Goal: Task Accomplishment & Management: Manage account settings

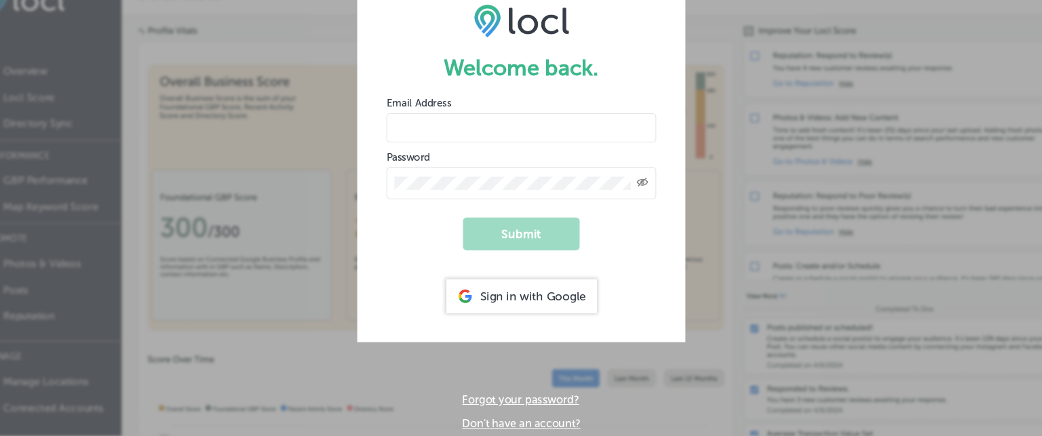
click at [490, 157] on input "email" at bounding box center [520, 149] width 251 height 27
click at [518, 304] on div "Sign in with Google" at bounding box center [521, 305] width 140 height 31
click at [421, 155] on input "email" at bounding box center [520, 149] width 251 height 27
type input "[EMAIL_ADDRESS][DOMAIN_NAME]"
click at [517, 149] on input "[EMAIL_ADDRESS][DOMAIN_NAME]" at bounding box center [520, 149] width 251 height 27
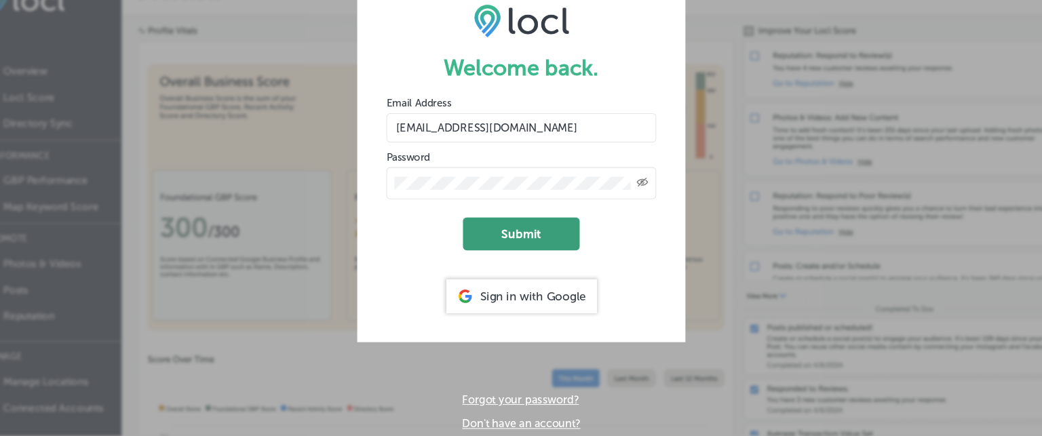
click at [513, 252] on button "Submit" at bounding box center [521, 248] width 108 height 31
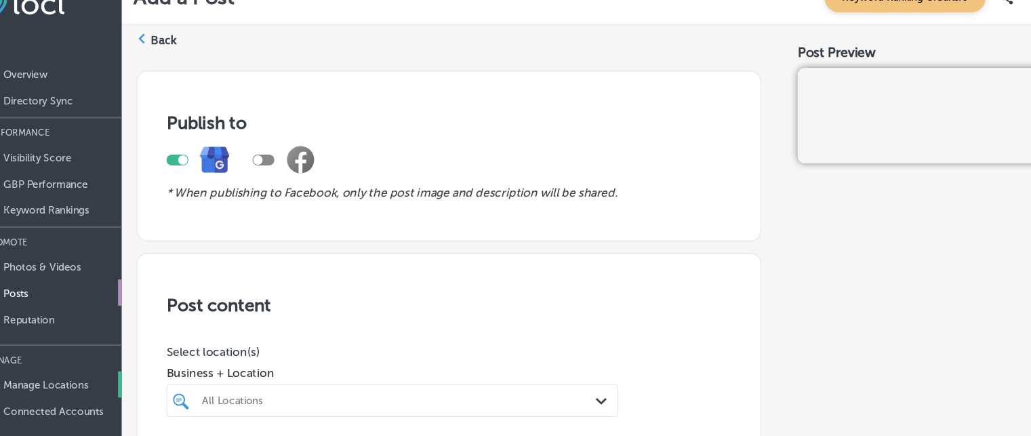
click at [69, 383] on p "Manage Locations" at bounding box center [78, 389] width 79 height 12
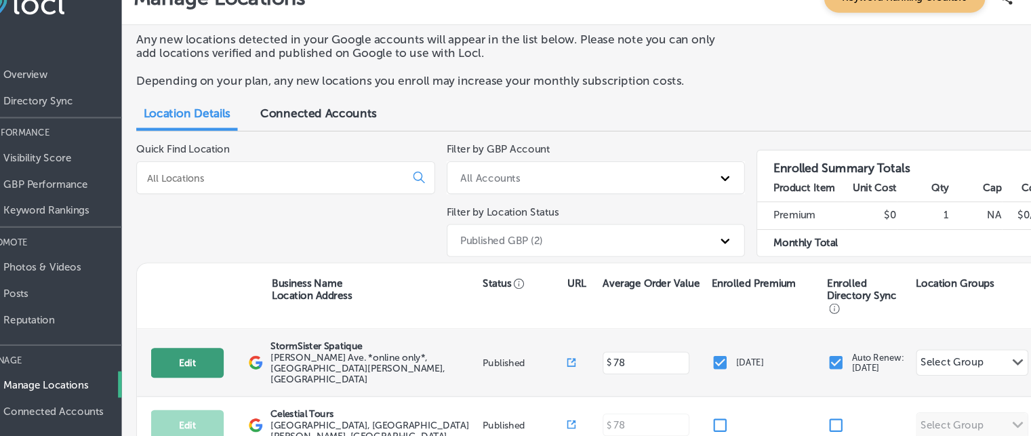
click at [214, 369] on button "Edit" at bounding box center [210, 368] width 68 height 28
select select "US"
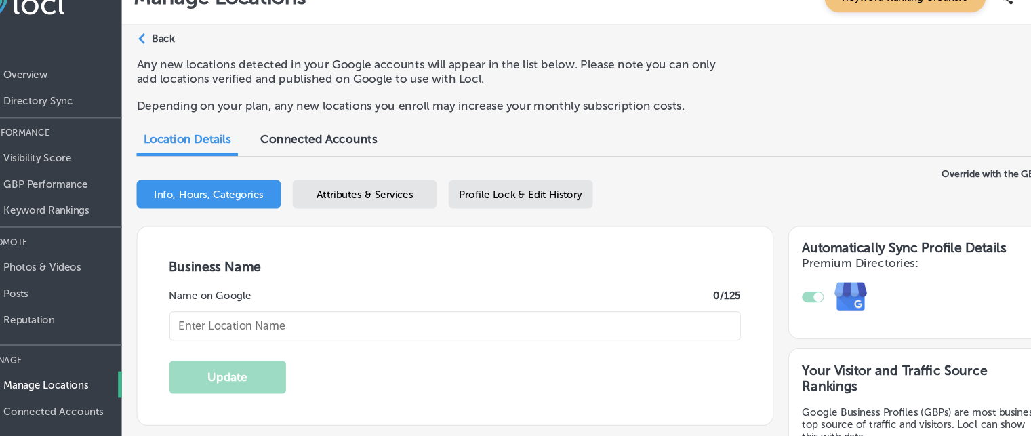
type input "StormSister Spatique"
type input "[PERSON_NAME] Ave. *online only*"
type input "Saint [PERSON_NAME]"
type input "55102"
type input "US"
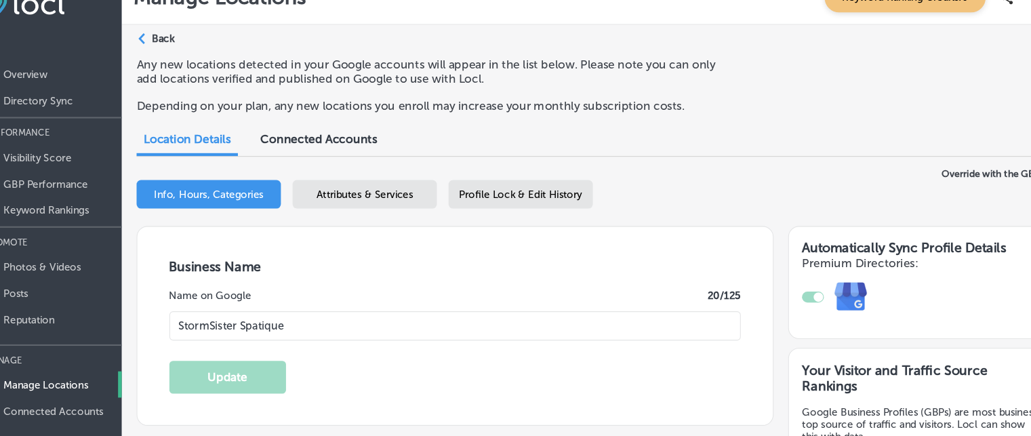
type input "[URL][DOMAIN_NAME]"
checkbox input "true"
type textarea "A woman-owned e-commerce beauty boutique. Lotions, Potions and Serums for Hair …"
type input "[PHONE_NUMBER]"
click at [511, 206] on span "Profile Lock & Edit History" at bounding box center [520, 212] width 115 height 12
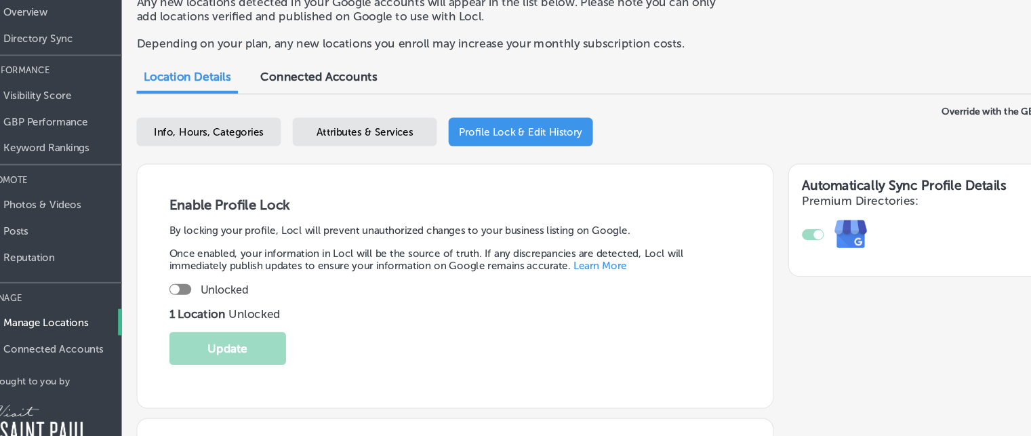
scroll to position [104, 0]
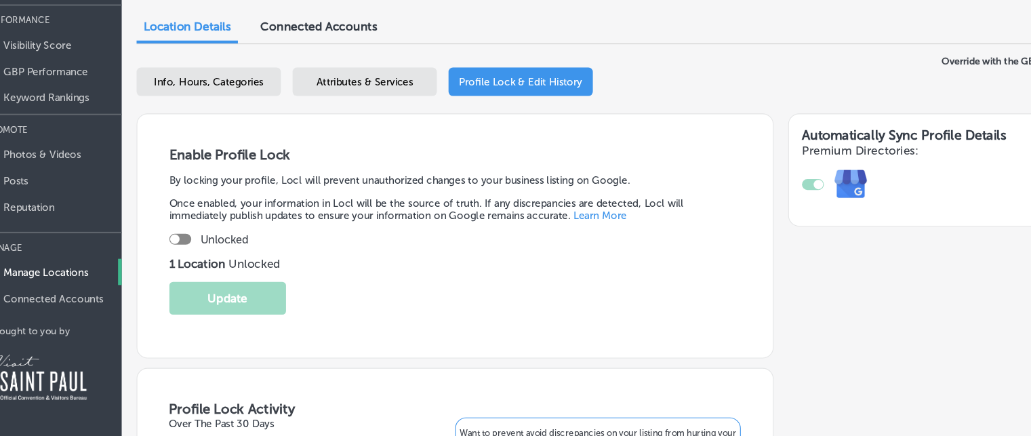
click at [241, 108] on span "Info, Hours, Categories" at bounding box center [230, 108] width 102 height 12
select select "US"
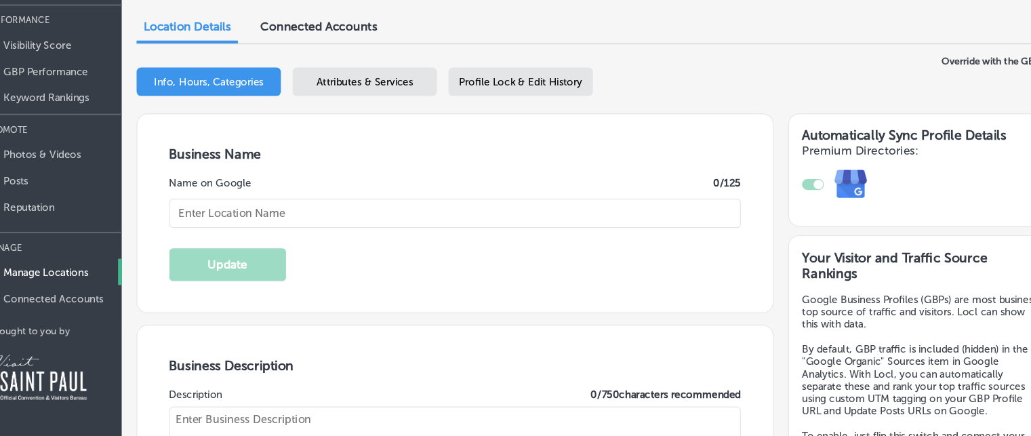
type input "StormSister Spatique"
type input "[PERSON_NAME] Ave. *online only*"
type input "Saint [PERSON_NAME]"
type input "55102"
type input "US"
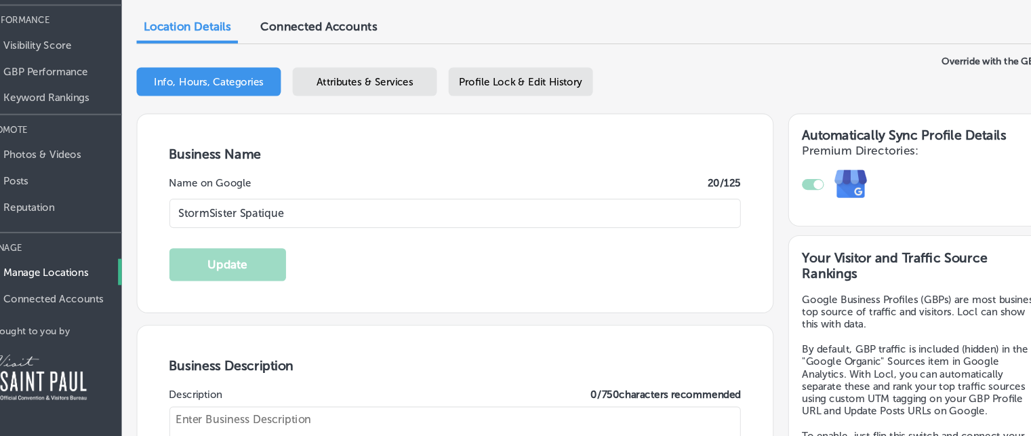
type input "[URL][DOMAIN_NAME]"
checkbox input "true"
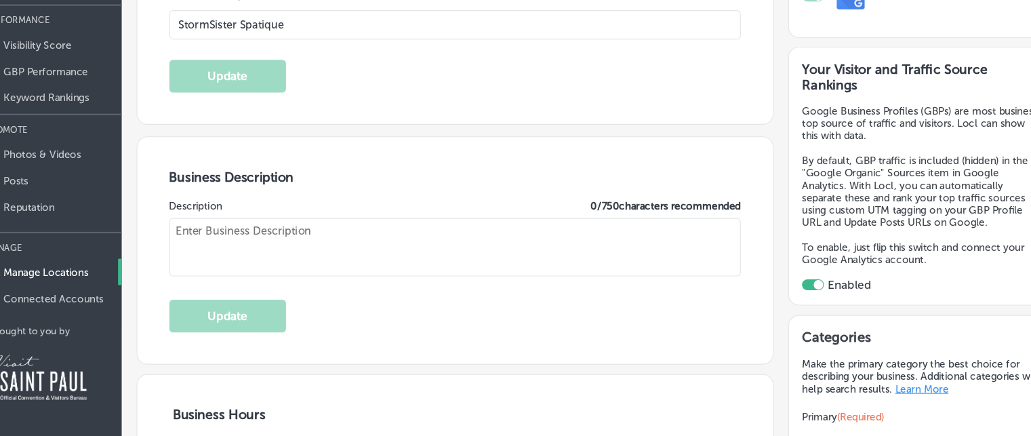
type textarea "A woman-owned e-commerce beauty boutique. Lotions, Potions and Serums for Hair …"
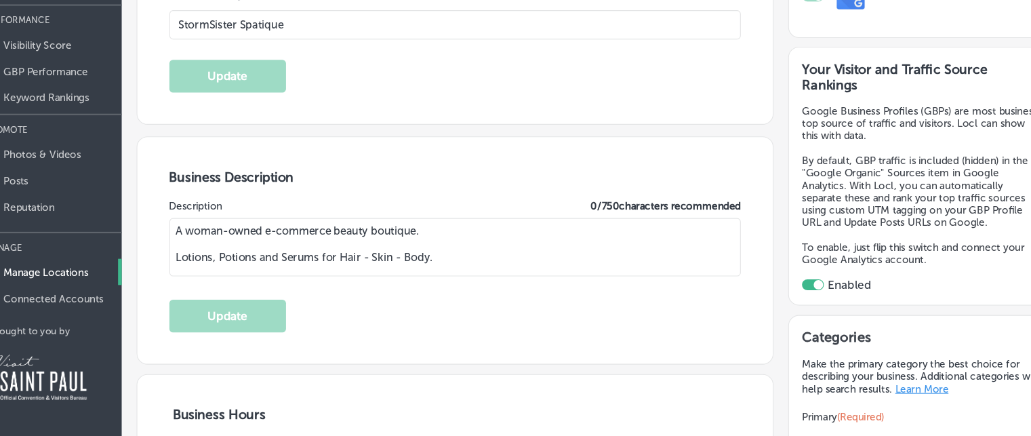
type input "[PHONE_NUMBER]"
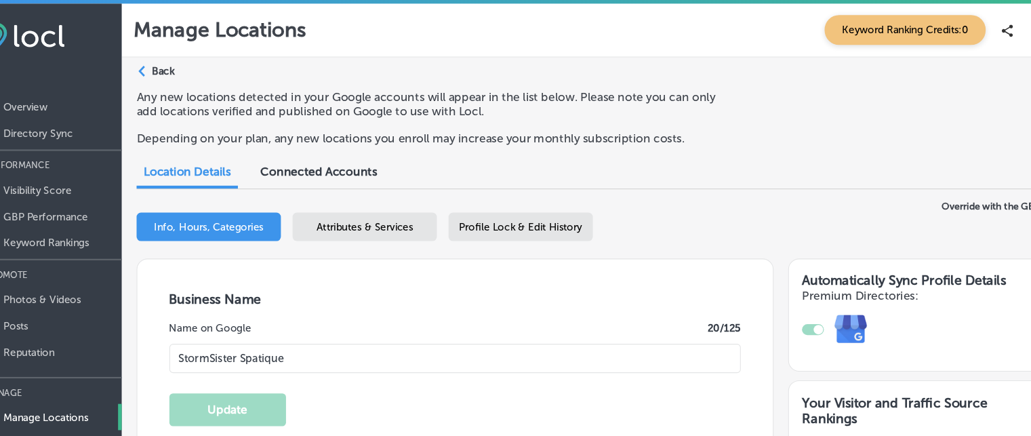
click at [170, 65] on icon "Path Created with Sketch." at bounding box center [168, 67] width 6 height 10
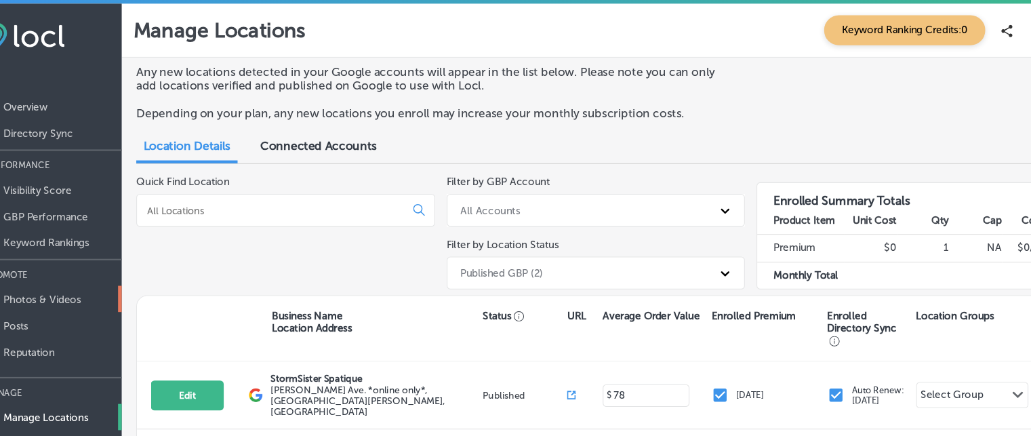
click at [72, 280] on p "Photos & Videos" at bounding box center [75, 279] width 72 height 12
